Goal: Task Accomplishment & Management: Use online tool/utility

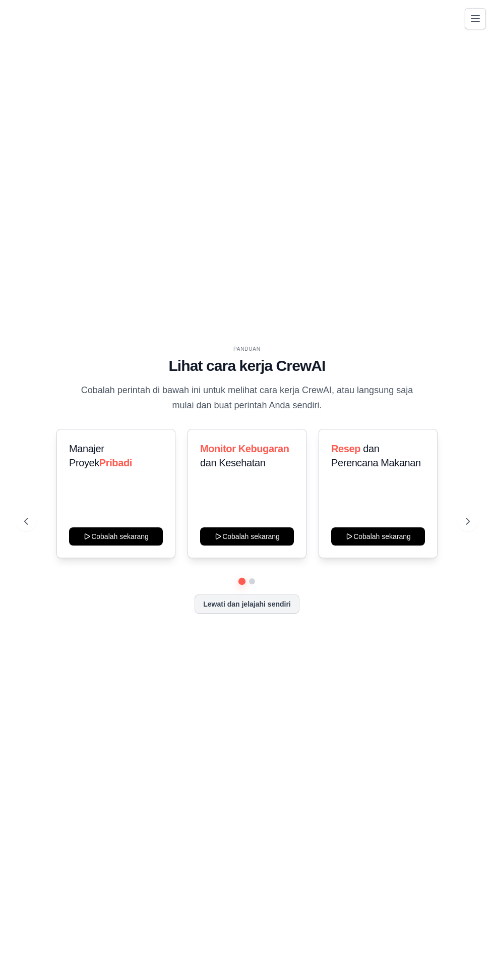
click at [467, 531] on button at bounding box center [468, 521] width 20 height 20
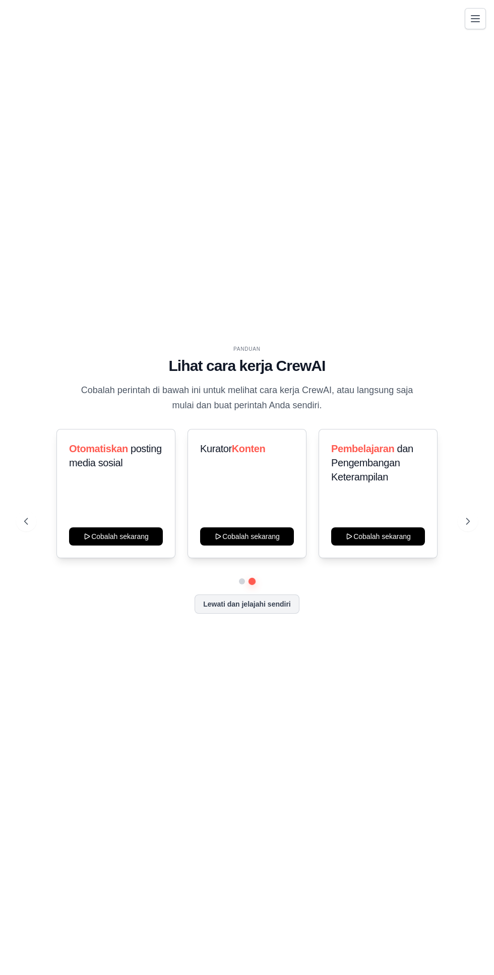
click at [286, 613] on div "Lewati dan jelajahi sendiri" at bounding box center [247, 603] width 446 height 19
click at [274, 613] on button "Lewati dan jelajahi sendiri" at bounding box center [247, 603] width 105 height 19
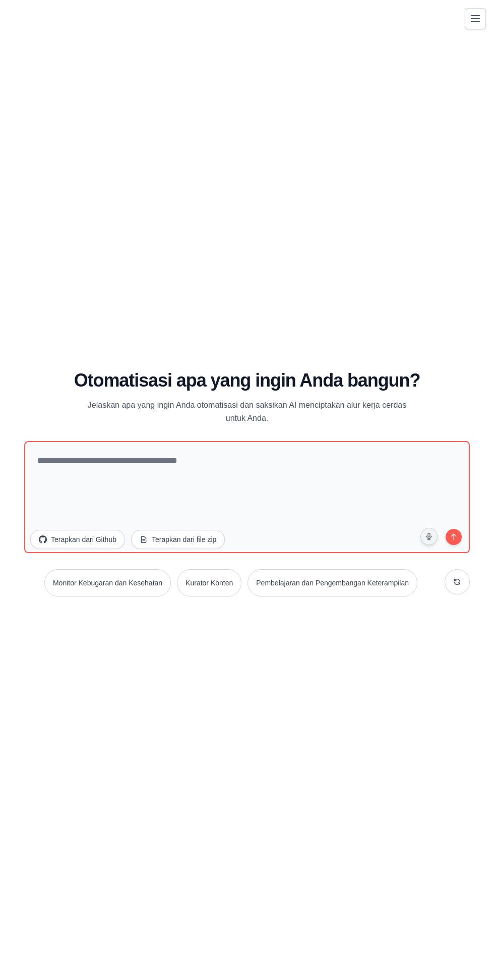
click at [319, 587] on font "Pembelajaran dan Pengembangan Keterampilan" at bounding box center [332, 583] width 153 height 8
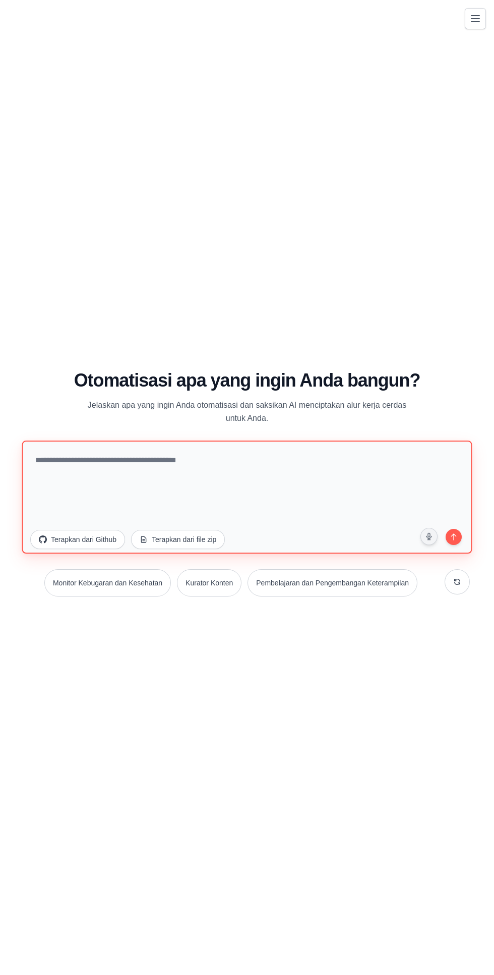
type textarea "**********"
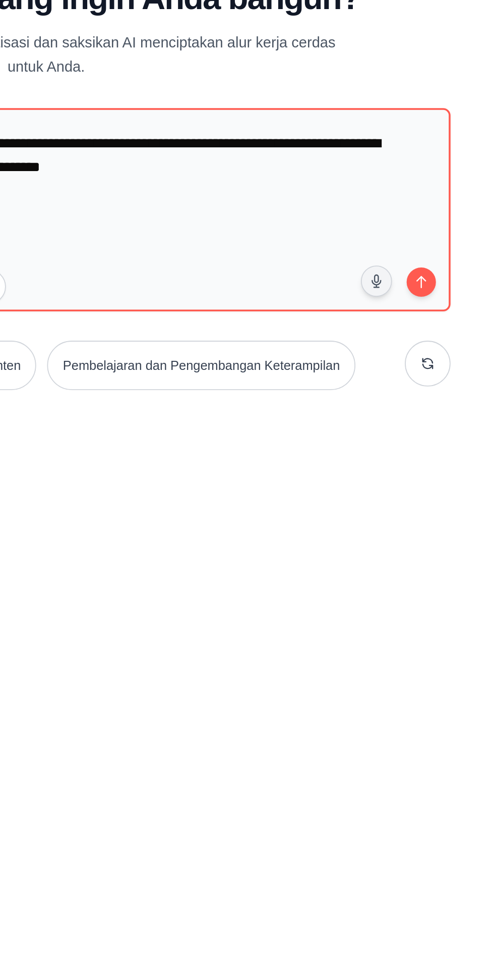
click at [460, 547] on button "submit" at bounding box center [454, 537] width 20 height 20
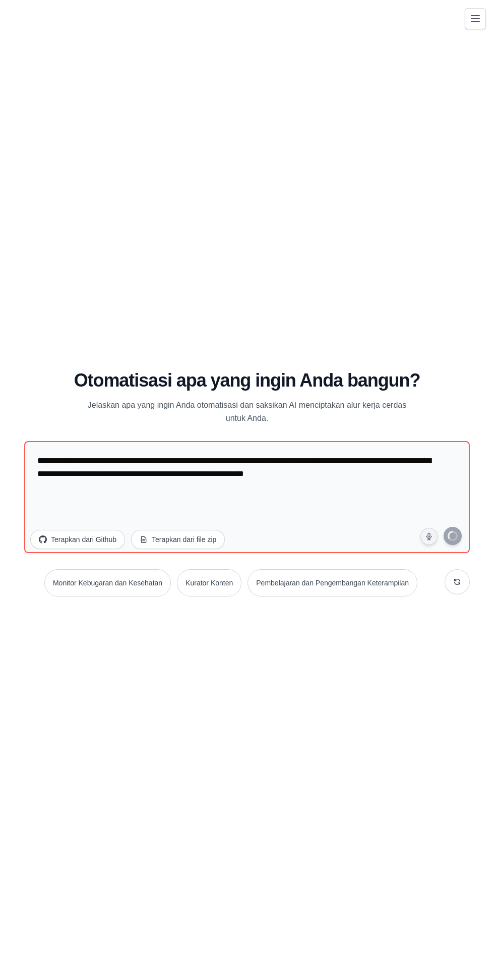
scroll to position [24, 0]
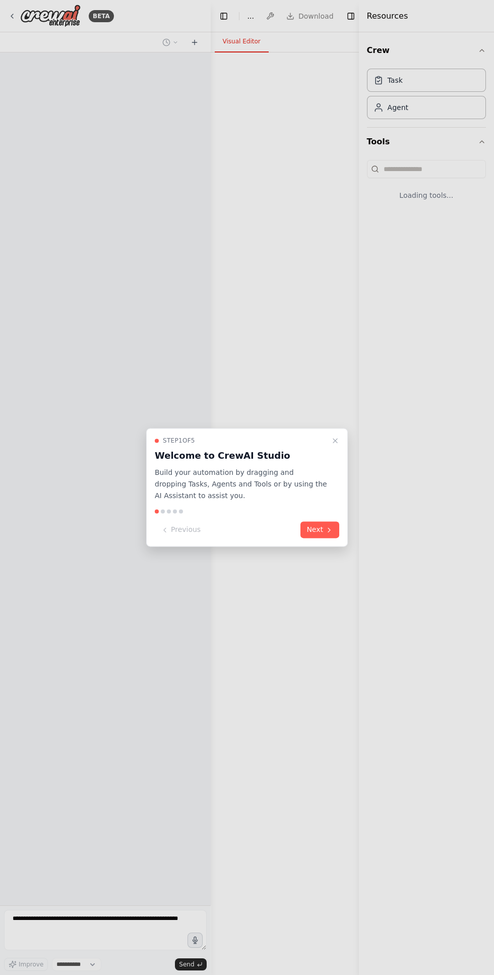
select select "****"
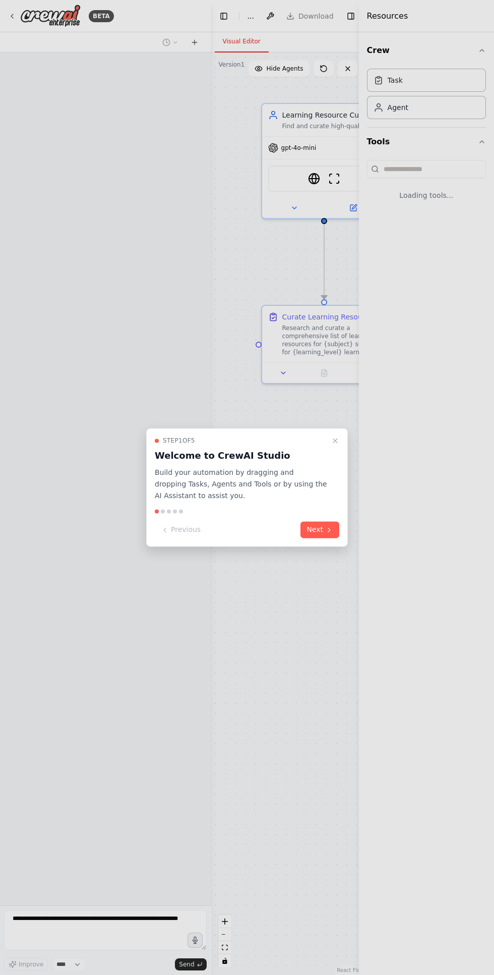
click at [317, 530] on button "Next" at bounding box center [320, 530] width 39 height 17
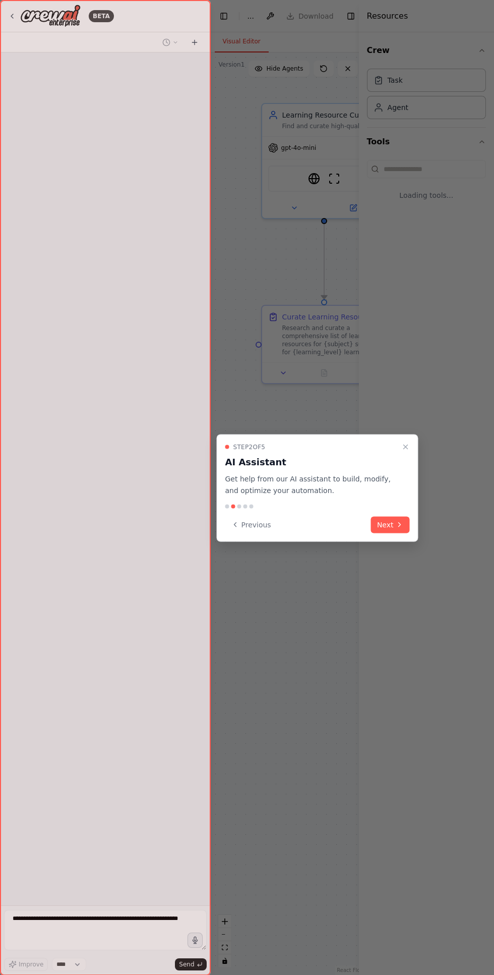
click at [386, 524] on button "Next" at bounding box center [390, 524] width 39 height 17
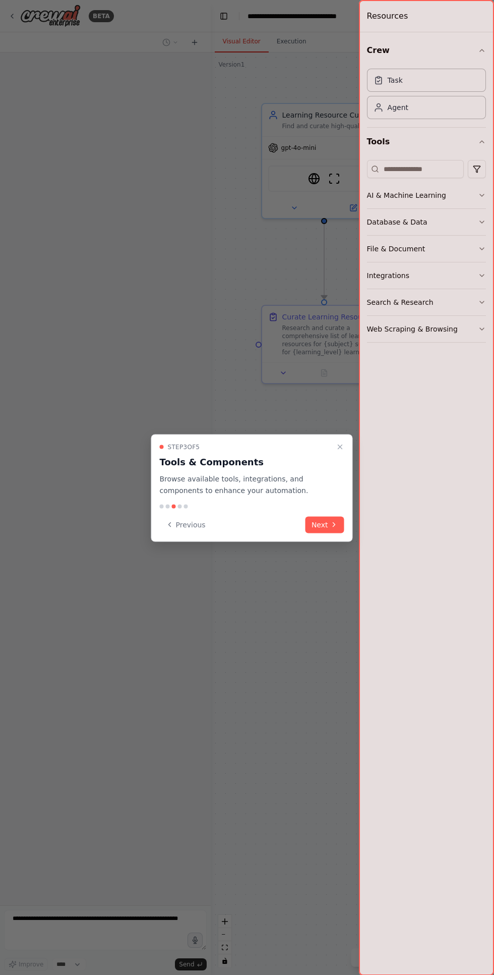
click at [326, 524] on button "Next" at bounding box center [325, 524] width 39 height 17
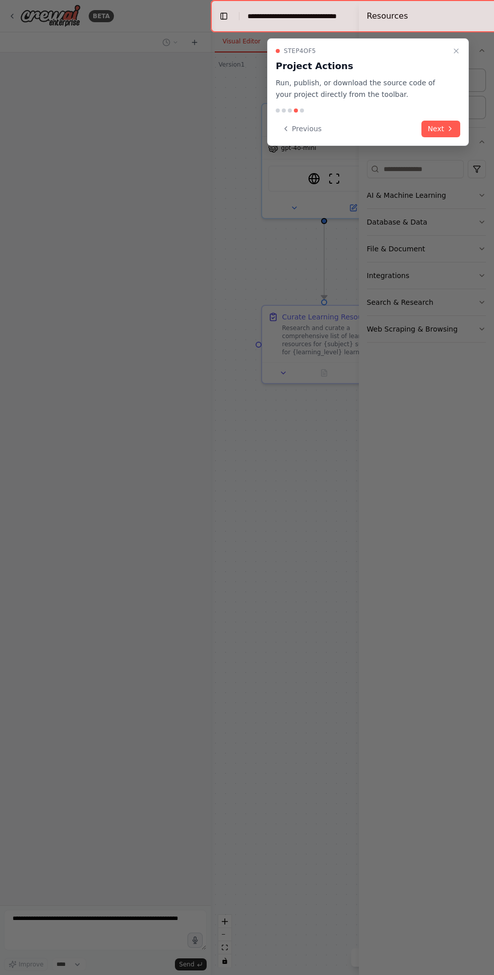
click at [433, 128] on button "Next" at bounding box center [441, 129] width 39 height 17
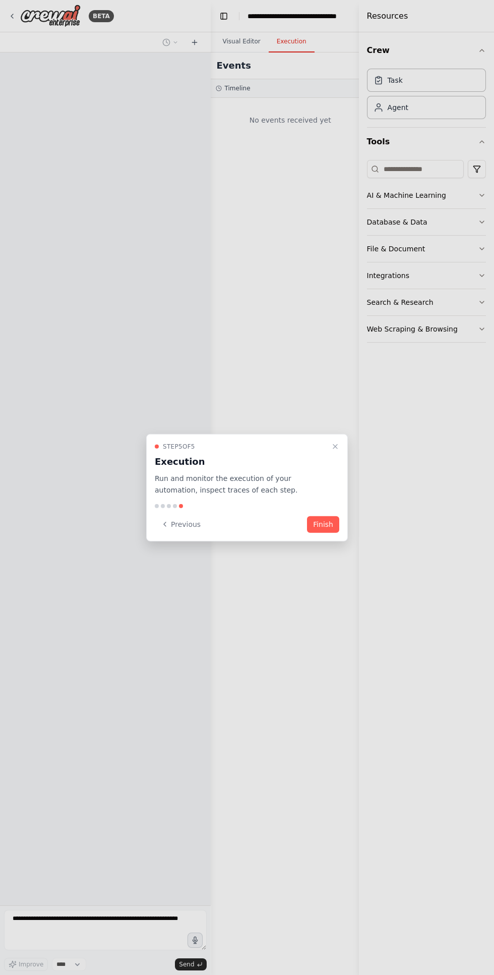
click at [388, 120] on div at bounding box center [247, 487] width 494 height 975
click at [411, 113] on div at bounding box center [247, 487] width 494 height 975
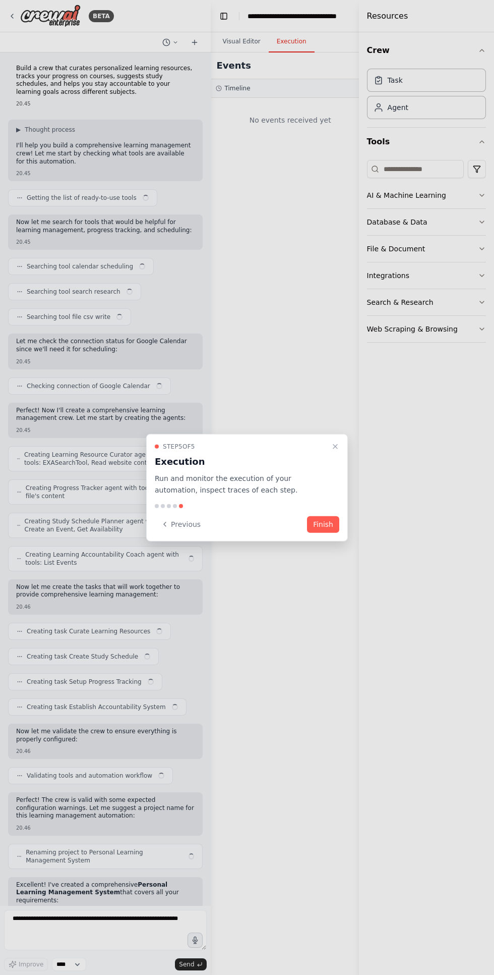
click at [324, 524] on button "Finish" at bounding box center [323, 524] width 32 height 17
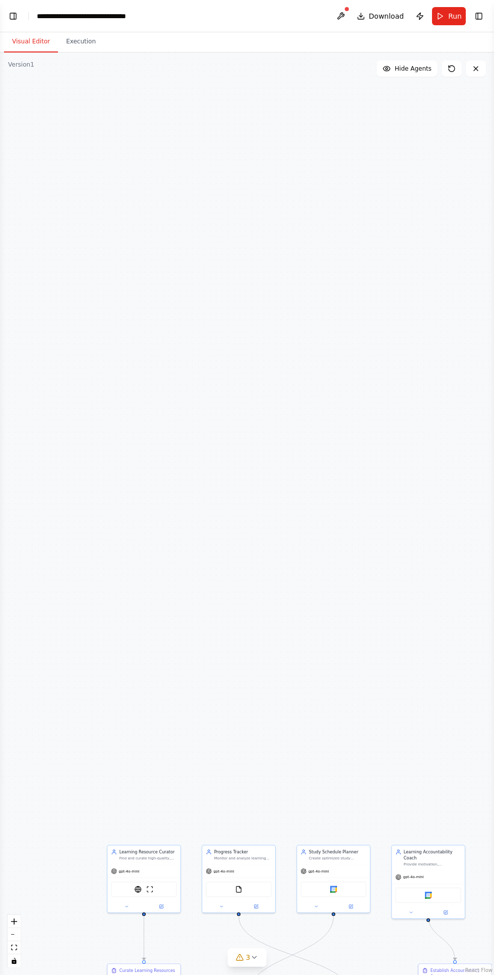
scroll to position [332, 0]
